Goal: Information Seeking & Learning: Find specific fact

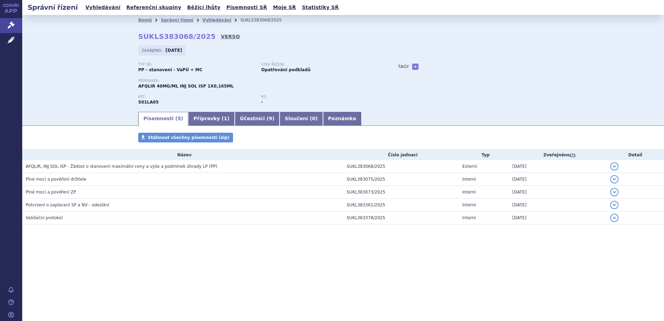
click at [221, 37] on link "VERSO" at bounding box center [230, 36] width 19 height 7
click at [221, 35] on link "VERSO" at bounding box center [230, 36] width 19 height 7
click at [211, 19] on link "Vyhledávání" at bounding box center [217, 20] width 29 height 5
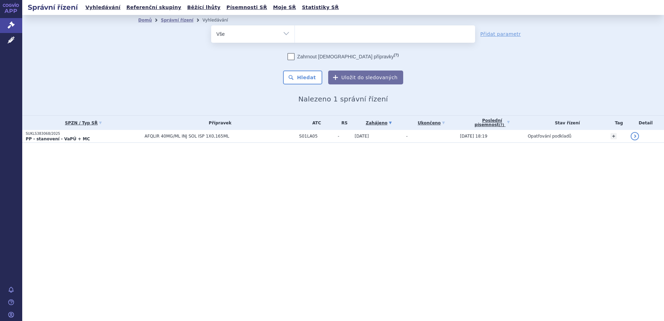
select select
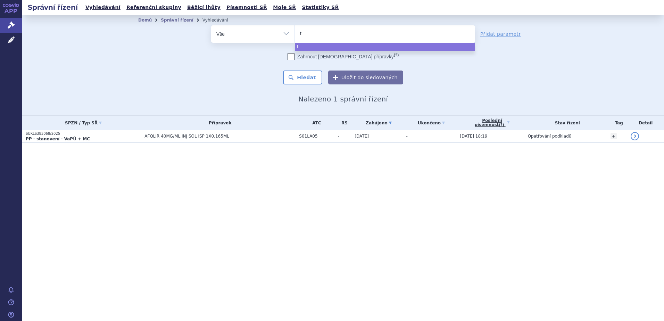
type input "ty"
type input "tyr"
type input "tyru"
type input "tyruk"
type input "tyruko"
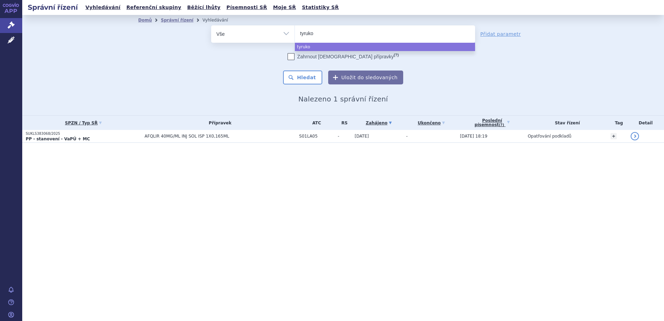
select select "tyruko"
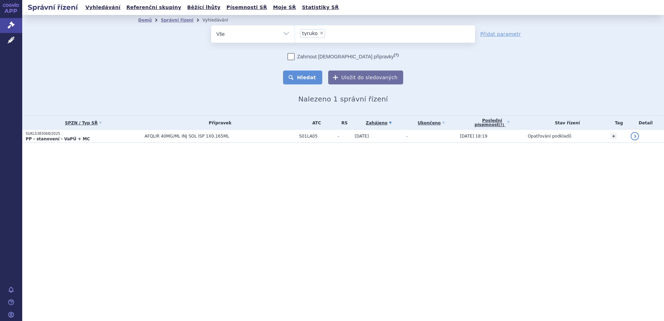
click at [311, 81] on button "Hledat" at bounding box center [302, 78] width 39 height 14
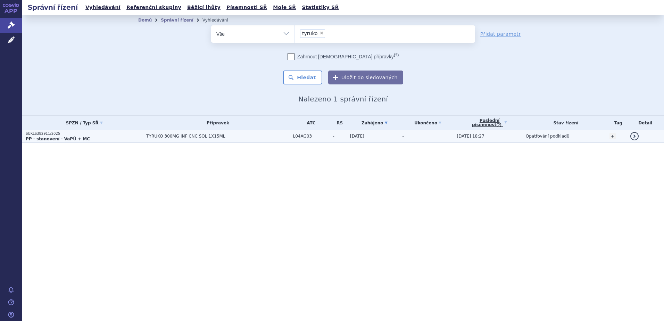
click at [89, 135] on p "SUKLS382911/2025" at bounding box center [84, 133] width 117 height 5
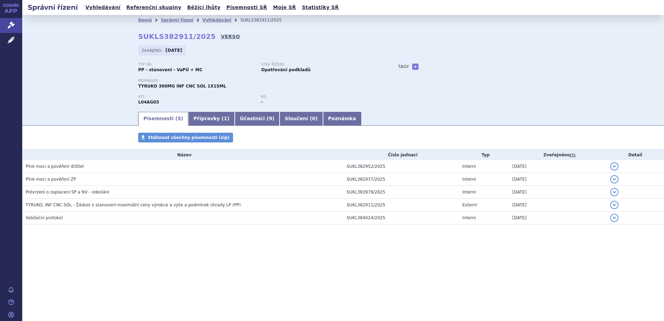
click at [222, 36] on link "VERSO" at bounding box center [230, 36] width 19 height 7
